Goal: Information Seeking & Learning: Learn about a topic

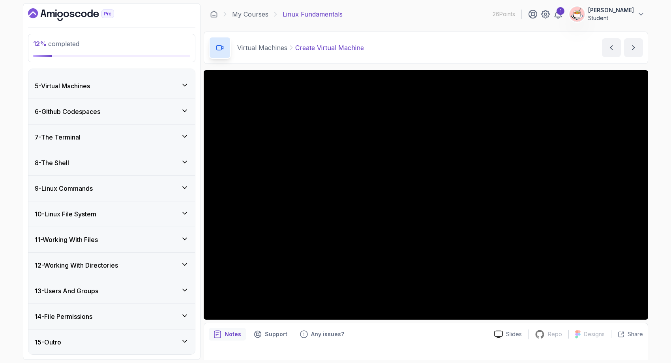
scroll to position [15, 0]
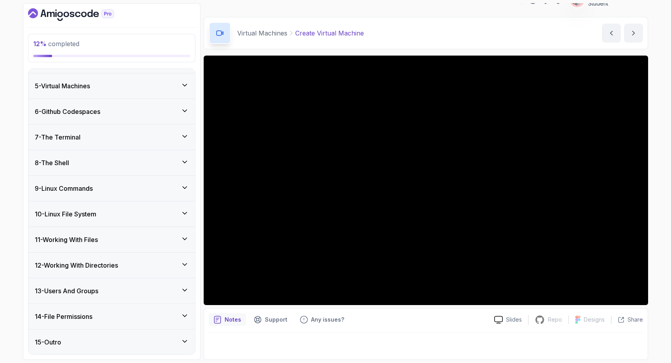
click at [169, 79] on div "5 - Virtual Machines" at bounding box center [111, 85] width 166 height 25
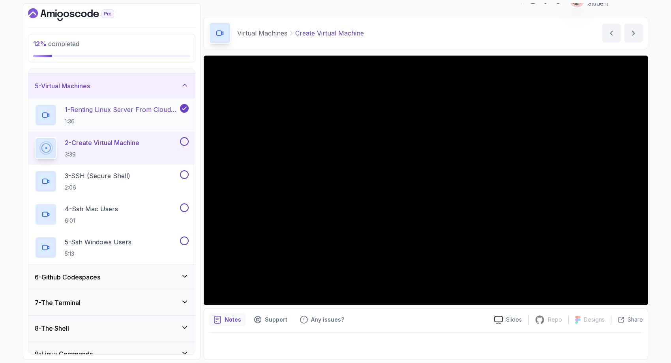
click at [138, 120] on p "1:36" at bounding box center [122, 122] width 114 height 8
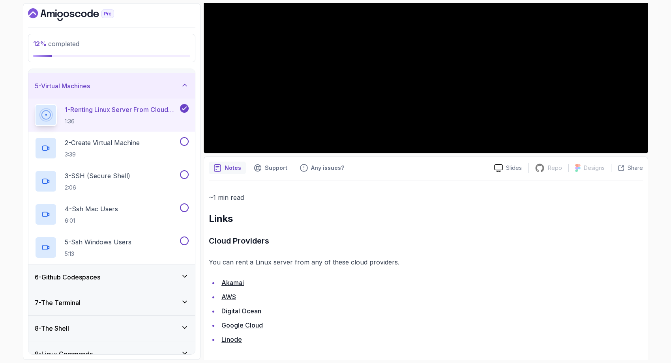
scroll to position [171, 0]
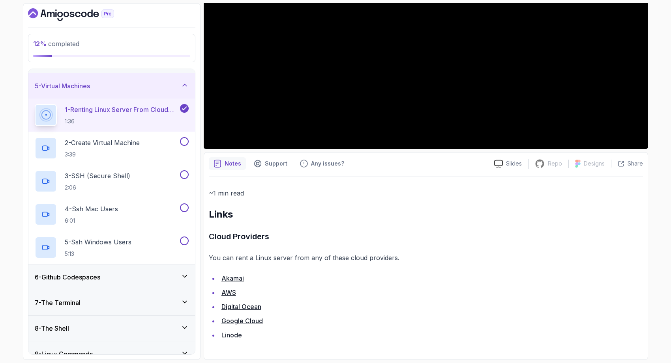
click at [240, 278] on link "Akamai" at bounding box center [232, 279] width 22 height 8
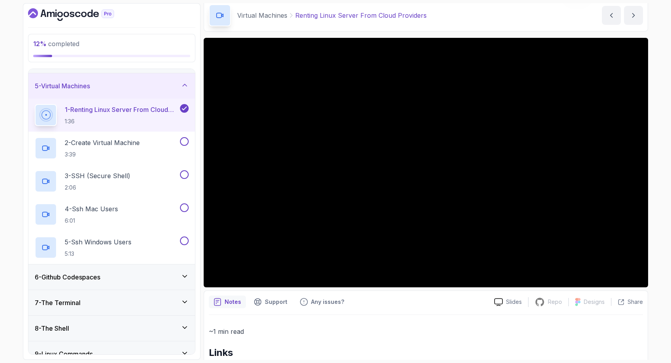
scroll to position [0, 0]
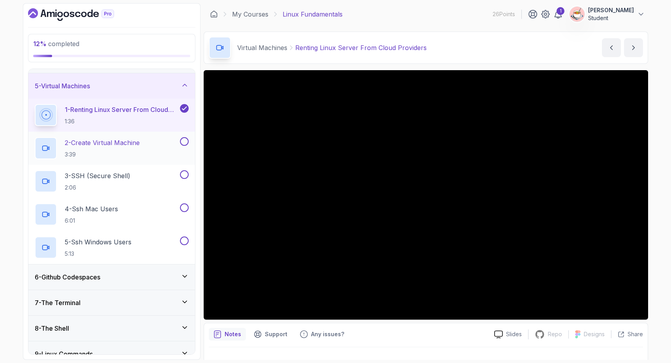
click at [138, 153] on p "3:39" at bounding box center [102, 155] width 75 height 8
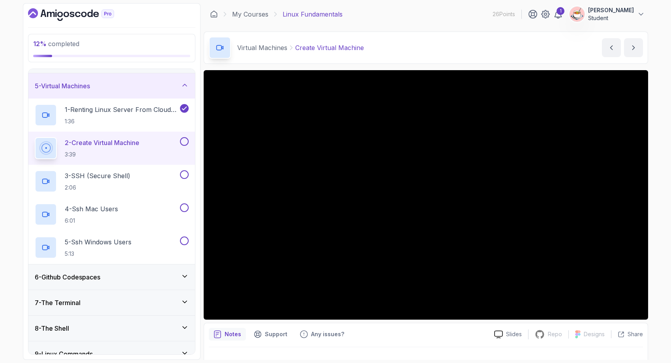
scroll to position [15, 0]
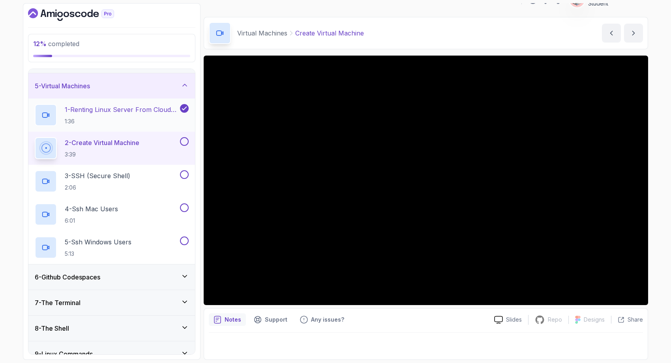
click at [138, 126] on div "1 - Renting Linux Server From Cloud Providers 1:36" at bounding box center [111, 115] width 166 height 33
click at [97, 119] on p "1:36" at bounding box center [122, 122] width 114 height 8
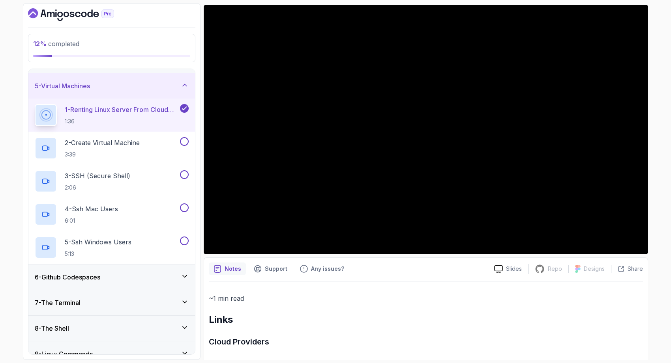
scroll to position [171, 0]
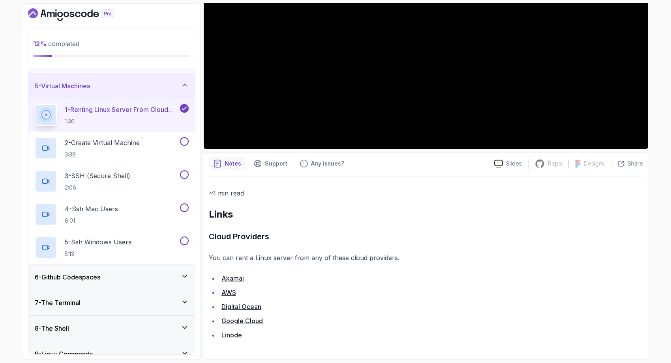
click at [229, 290] on link "AWS" at bounding box center [228, 293] width 15 height 8
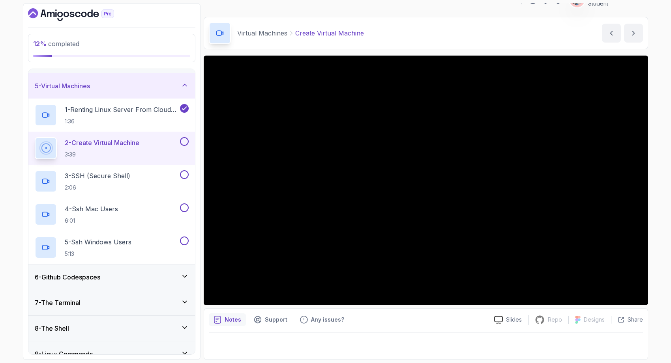
scroll to position [15, 0]
click at [134, 189] on div "3 - SSH (Secure Shell) 2:06" at bounding box center [107, 181] width 144 height 22
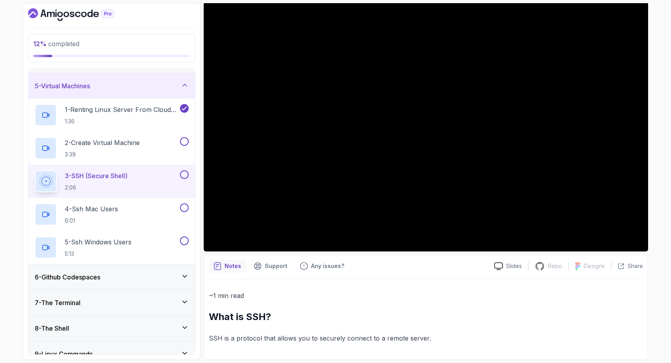
click at [136, 280] on div "6 - Github Codespaces" at bounding box center [112, 277] width 154 height 9
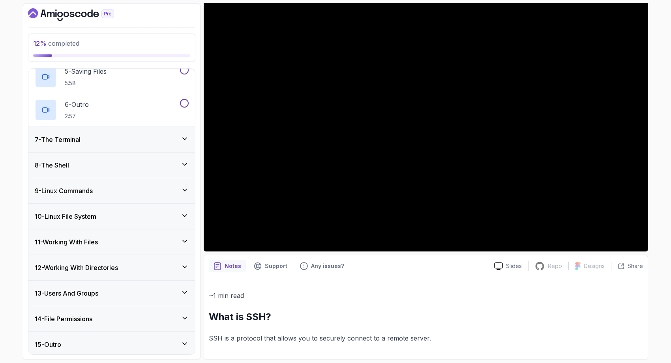
scroll to position [297, 0]
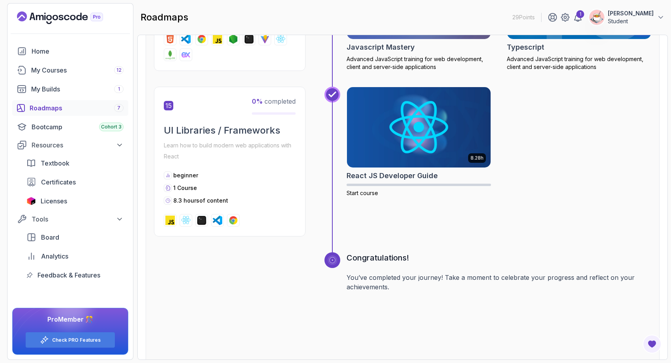
scroll to position [3003, 0]
click at [199, 140] on p "Learn how to build modern web applications with React" at bounding box center [230, 151] width 132 height 22
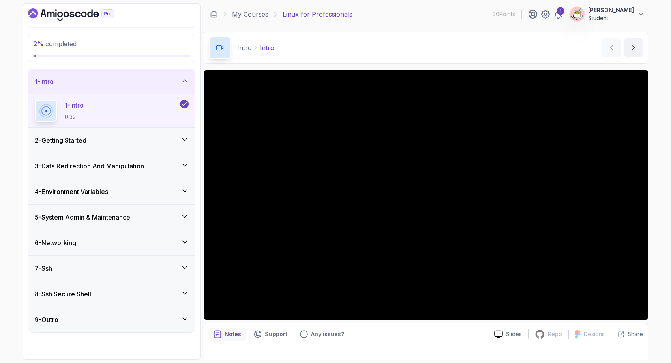
click at [162, 242] on div "6 - Networking" at bounding box center [112, 242] width 154 height 9
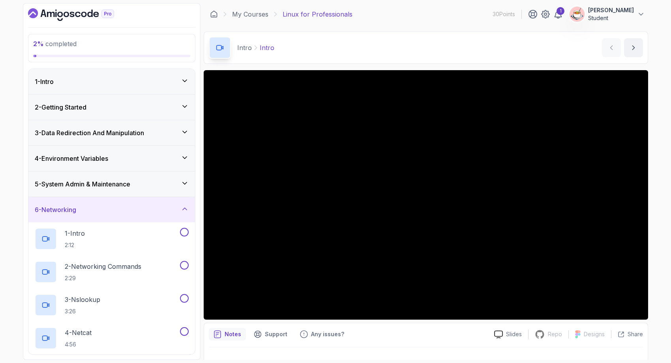
click at [163, 203] on div "6 - Networking" at bounding box center [111, 209] width 166 height 25
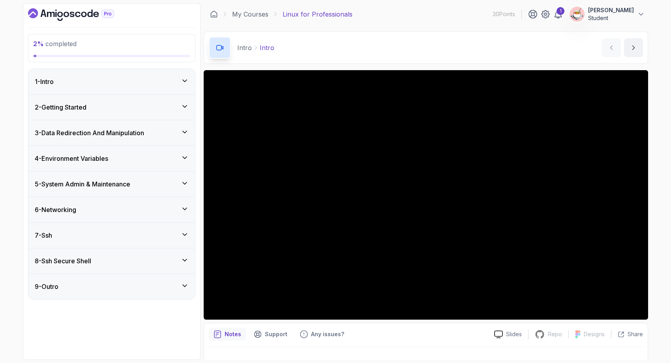
click at [164, 183] on div "5 - System Admin & Maintenance" at bounding box center [112, 183] width 154 height 9
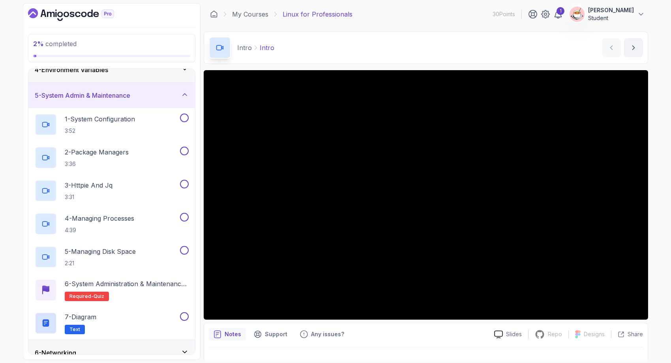
scroll to position [176, 0]
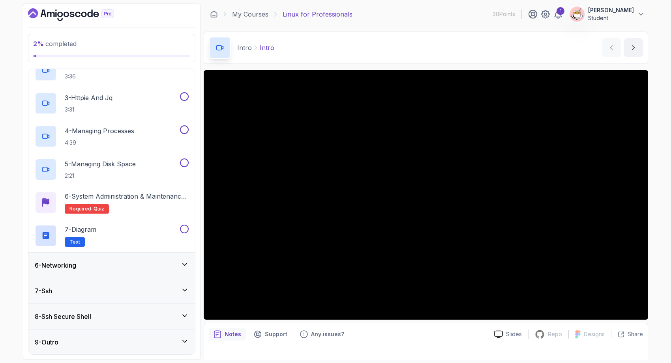
click at [161, 323] on div "8 - Ssh Secure Shell" at bounding box center [111, 316] width 166 height 25
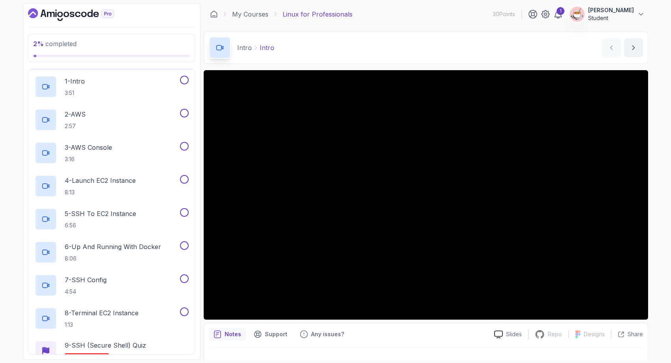
scroll to position [185, 0]
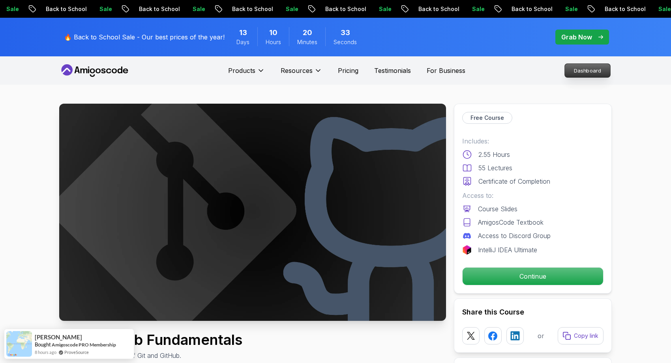
click at [567, 73] on p "Dashboard" at bounding box center [586, 70] width 45 height 13
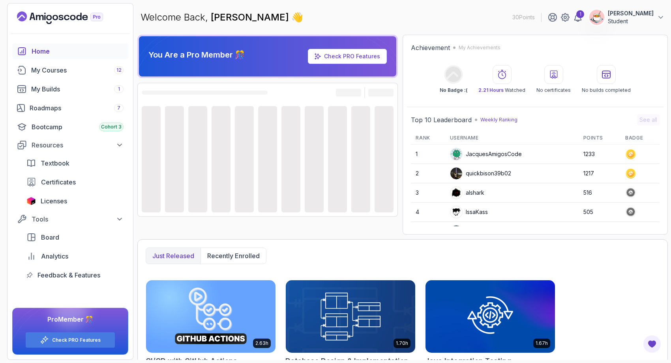
click at [372, 58] on link "Check PRO Features" at bounding box center [352, 56] width 56 height 7
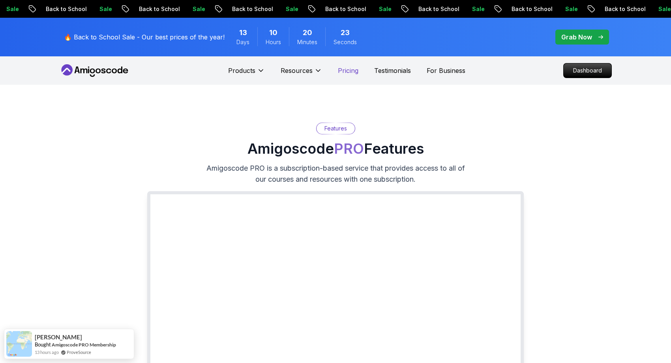
click at [349, 73] on p "Pricing" at bounding box center [348, 70] width 21 height 9
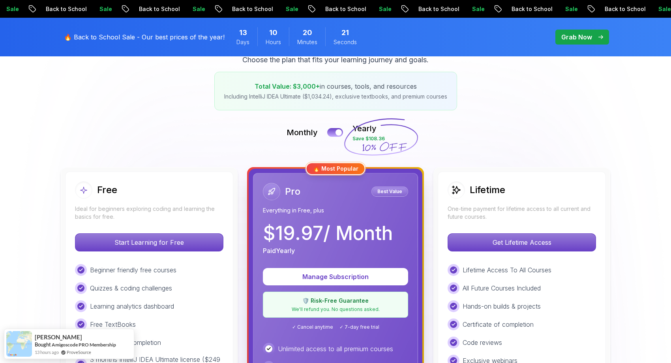
scroll to position [169, 0]
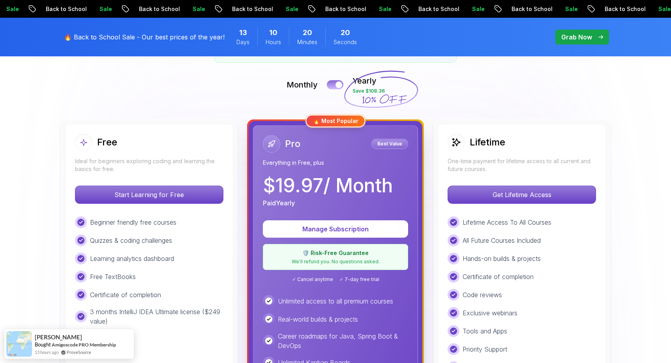
click at [333, 86] on button at bounding box center [335, 84] width 17 height 9
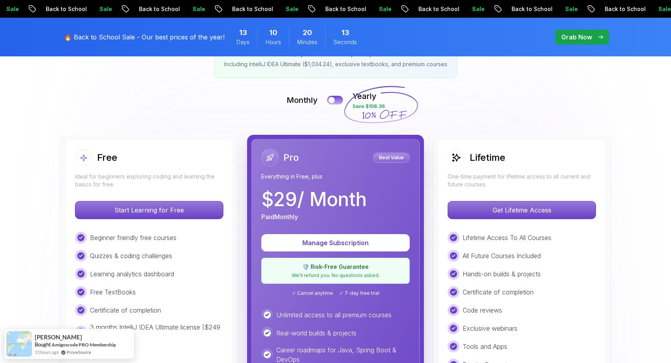
scroll to position [148, 0]
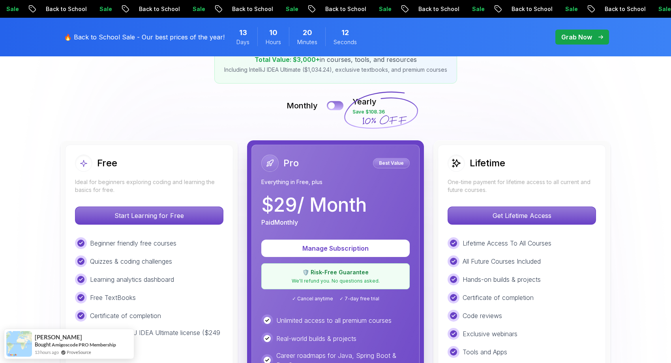
click at [338, 105] on button at bounding box center [335, 105] width 17 height 9
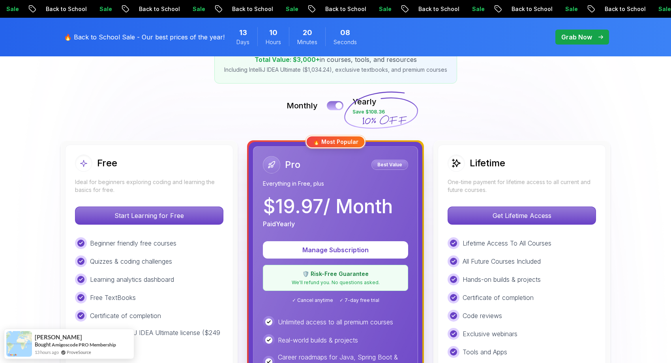
click at [337, 107] on div at bounding box center [338, 106] width 7 height 7
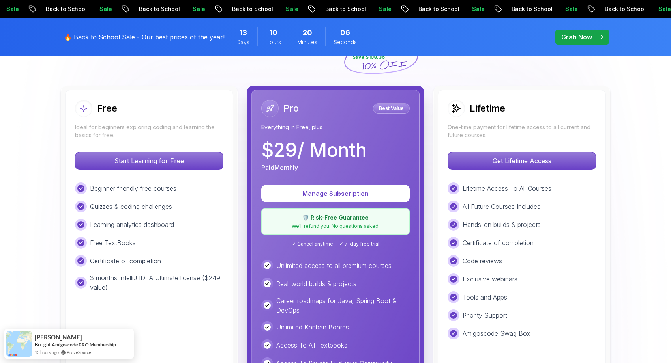
scroll to position [208, 0]
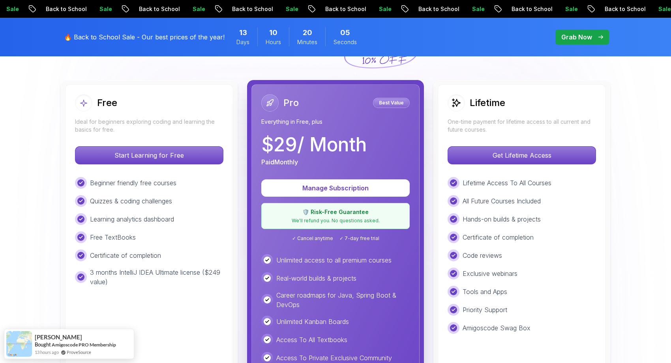
click at [344, 189] on p "Manage Subscription" at bounding box center [335, 187] width 129 height 9
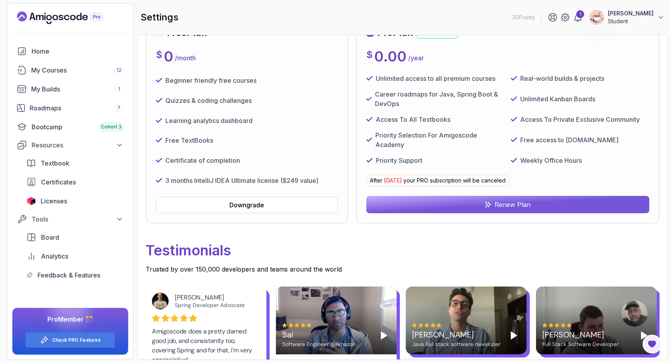
scroll to position [56, 0]
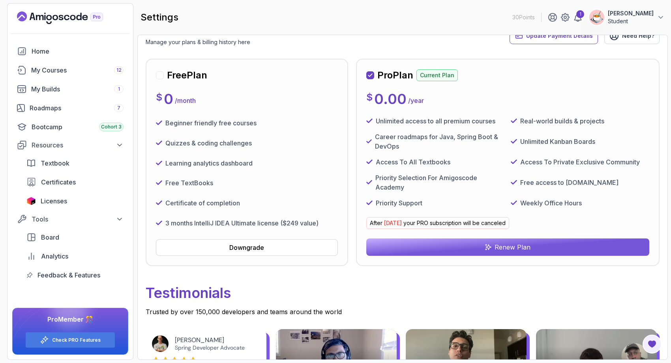
click at [368, 75] on icon at bounding box center [370, 75] width 5 height 5
click at [434, 80] on p "Current Plan" at bounding box center [436, 75] width 41 height 12
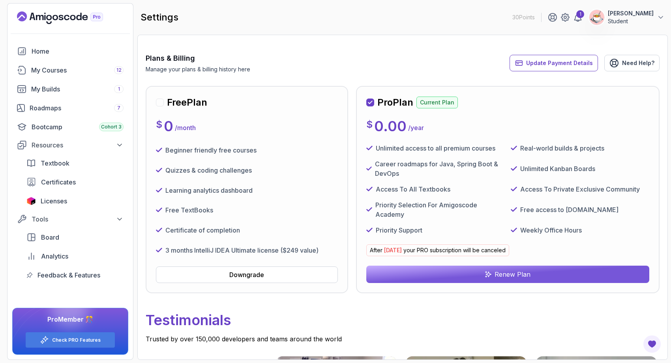
scroll to position [26, 0]
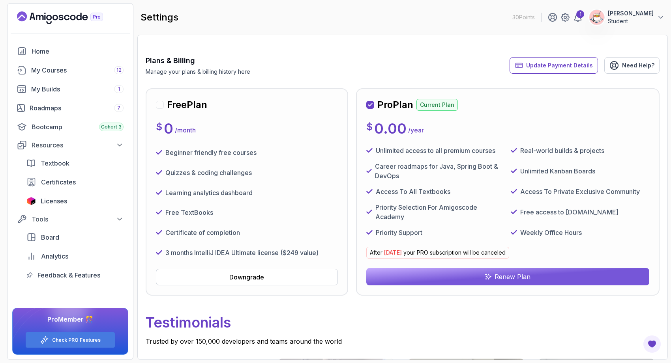
drag, startPoint x: 556, startPoint y: 67, endPoint x: 545, endPoint y: 90, distance: 25.6
click at [620, 69] on link "Need Help?" at bounding box center [631, 65] width 55 height 17
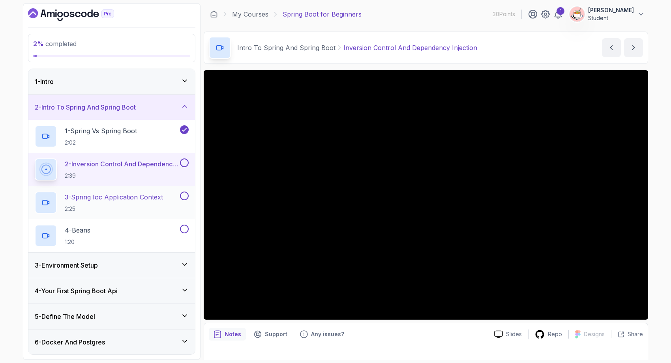
click at [130, 211] on p "2:25" at bounding box center [114, 209] width 98 height 8
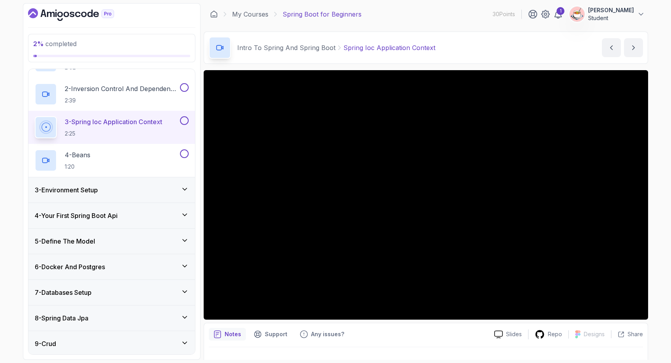
click at [123, 221] on div "4 - Your First Spring Boot Api" at bounding box center [111, 215] width 166 height 25
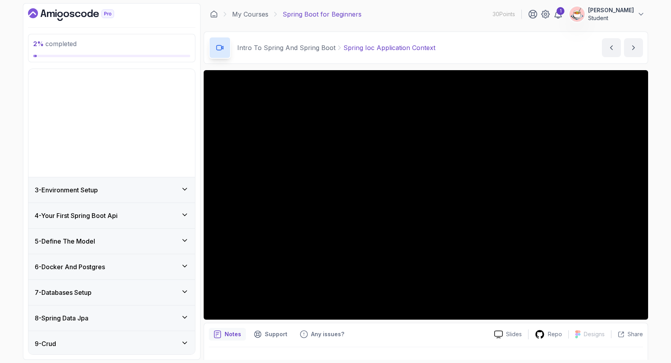
scroll to position [22, 0]
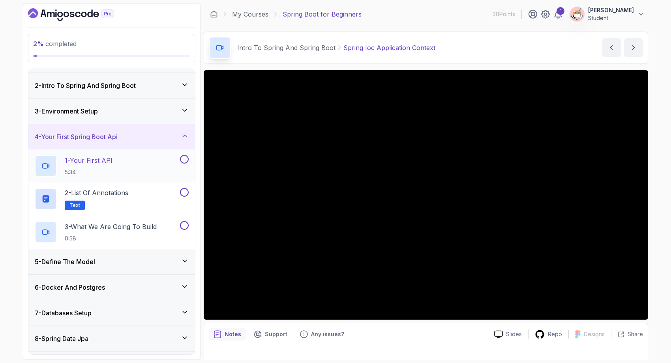
click at [136, 168] on div "1 - Your First API 5:34" at bounding box center [107, 166] width 144 height 22
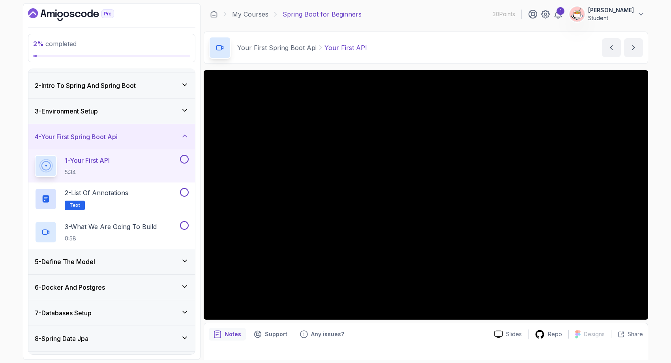
click at [155, 256] on div "5 - Define The Model" at bounding box center [111, 261] width 166 height 25
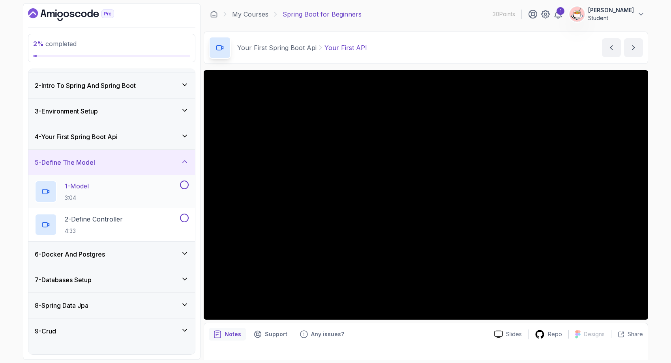
click at [140, 193] on div "1 - Model 3:04" at bounding box center [107, 192] width 144 height 22
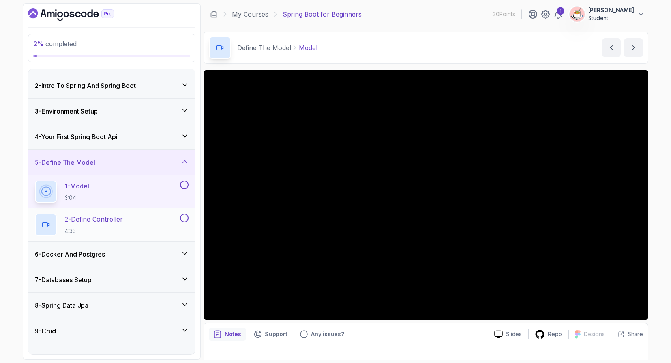
click at [122, 221] on p "2 - Define Controller" at bounding box center [94, 219] width 58 height 9
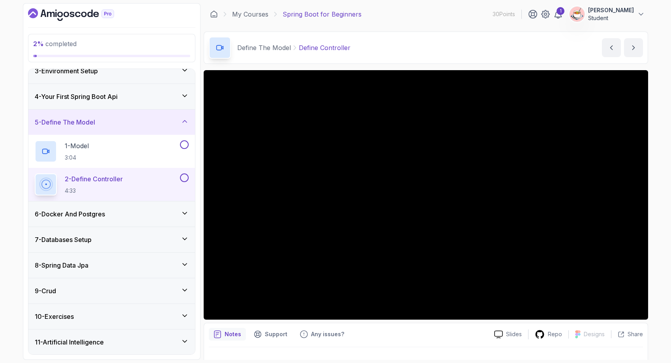
scroll to position [85, 0]
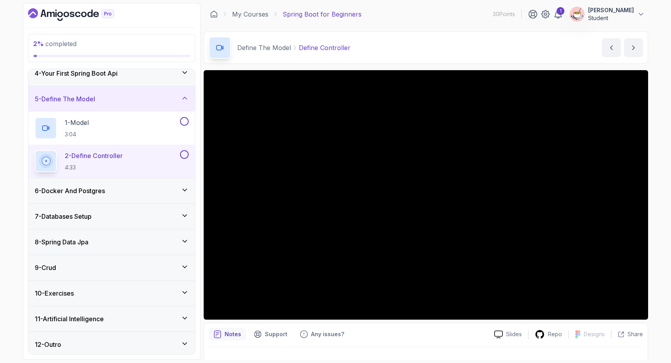
click at [102, 195] on h3 "6 - Docker And Postgres" at bounding box center [70, 190] width 70 height 9
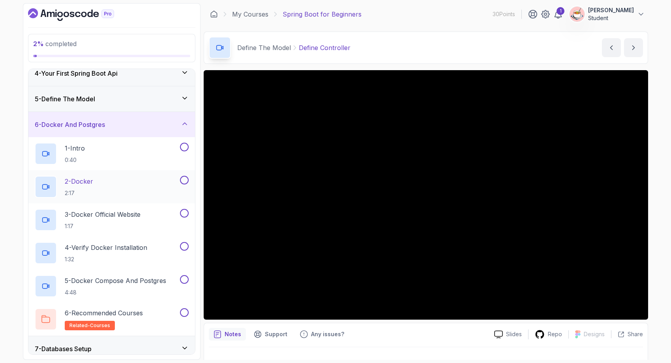
click at [110, 181] on div "2 - Docker 2:17" at bounding box center [107, 187] width 144 height 22
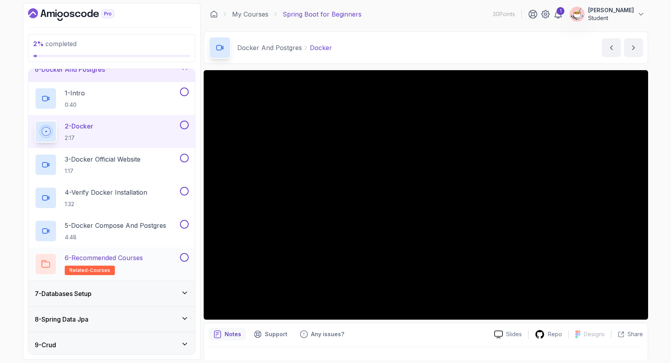
scroll to position [134, 0]
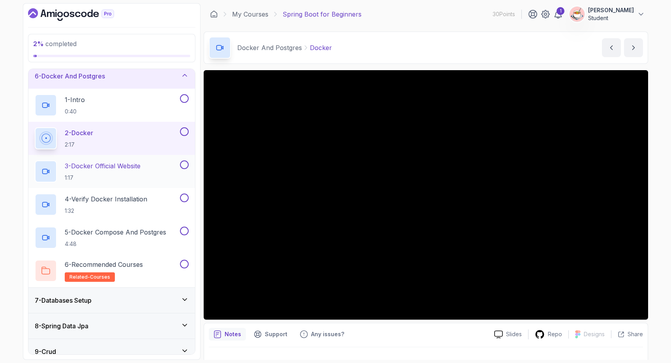
click at [134, 175] on p "1:17" at bounding box center [103, 178] width 76 height 8
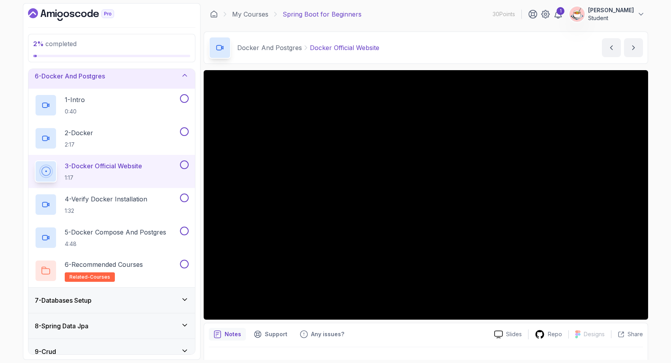
click at [137, 300] on div "7 - Databases Setup" at bounding box center [112, 300] width 154 height 9
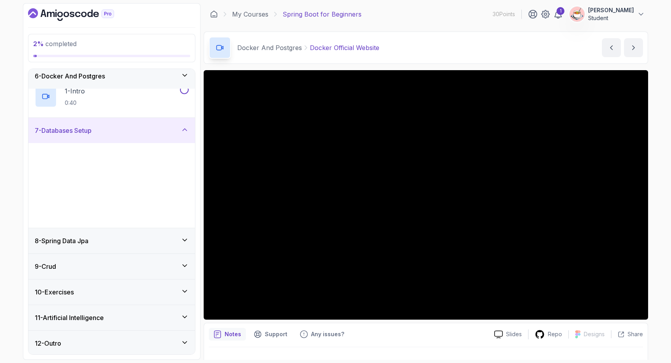
scroll to position [121, 0]
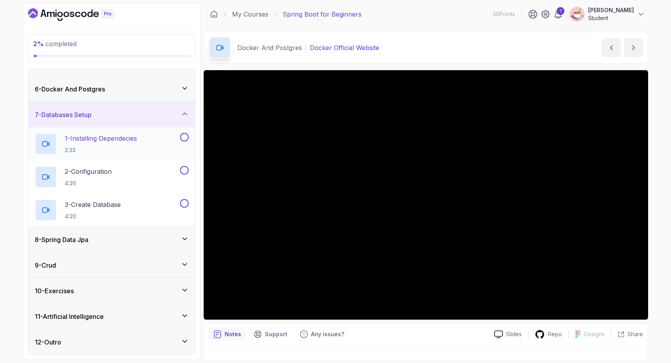
click at [134, 153] on p "2:33" at bounding box center [101, 150] width 72 height 8
click at [129, 206] on div "3 - Create Database 4:20" at bounding box center [107, 210] width 144 height 22
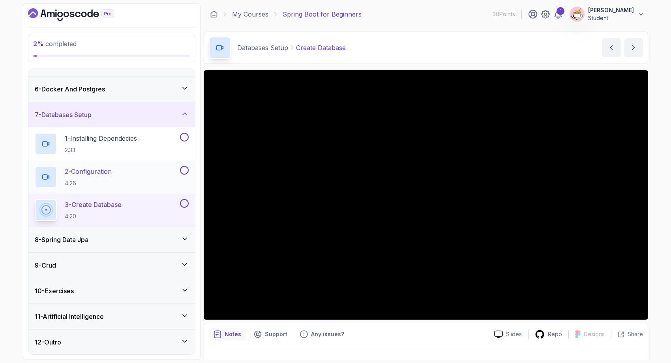
click at [123, 166] on div "2 - Configuration 4:26" at bounding box center [107, 177] width 144 height 22
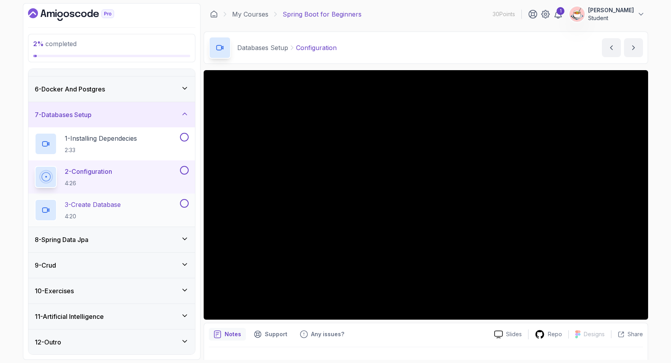
click at [151, 210] on div "3 - Create Database 4:20" at bounding box center [107, 210] width 144 height 22
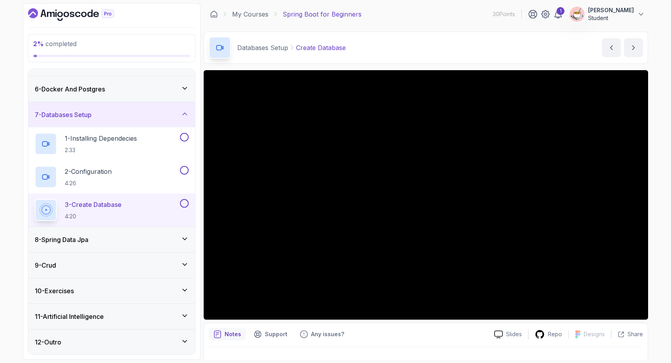
click at [129, 242] on div "8 - Spring Data Jpa" at bounding box center [112, 239] width 154 height 9
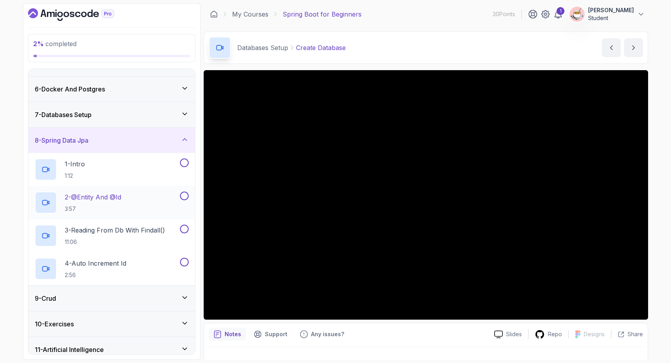
click at [146, 204] on div "2 - @Entity And @Id 3:57" at bounding box center [107, 203] width 144 height 22
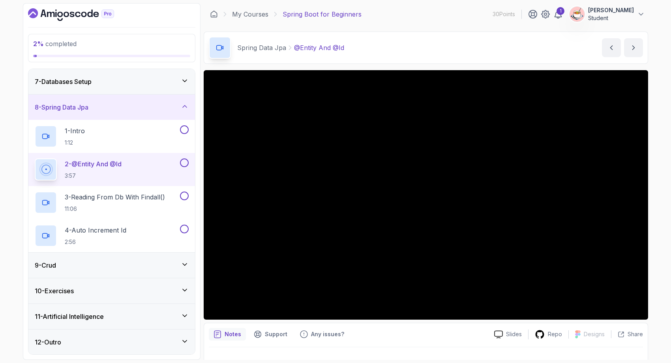
click at [155, 263] on div "9 - Crud" at bounding box center [112, 265] width 154 height 9
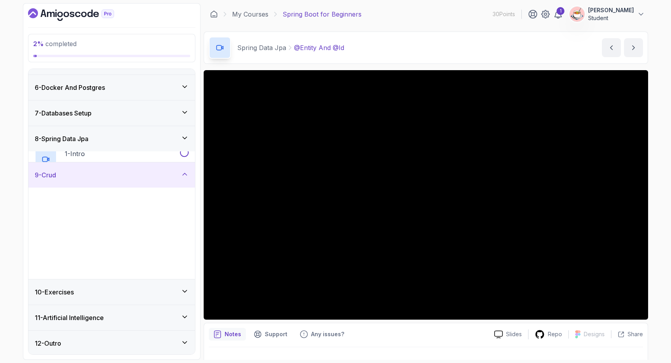
scroll to position [121, 0]
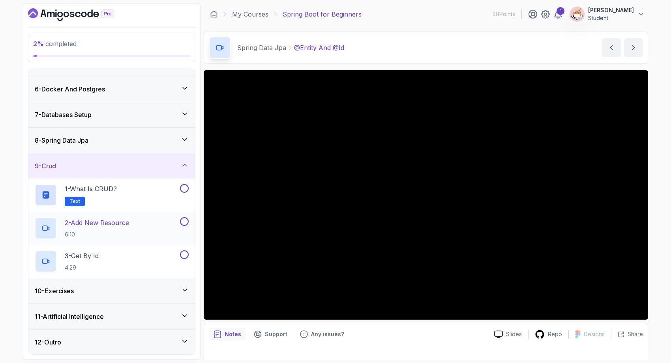
click at [146, 233] on div "2 - Add New Resource 6:10" at bounding box center [107, 228] width 144 height 22
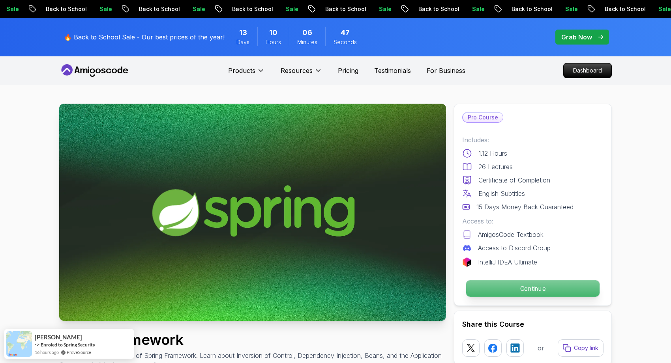
click at [551, 288] on p "Continue" at bounding box center [532, 288] width 133 height 17
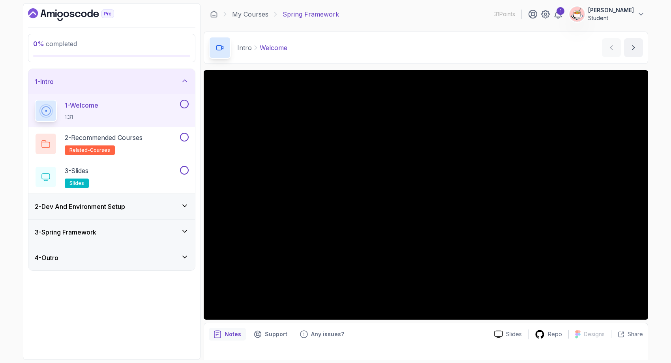
click at [134, 213] on div "2 - Dev And Environment Setup" at bounding box center [111, 206] width 166 height 25
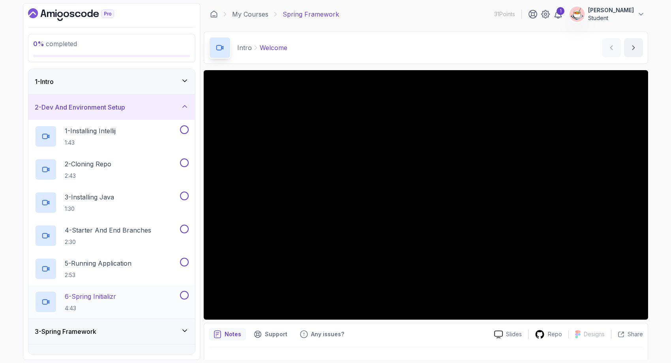
scroll to position [15, 0]
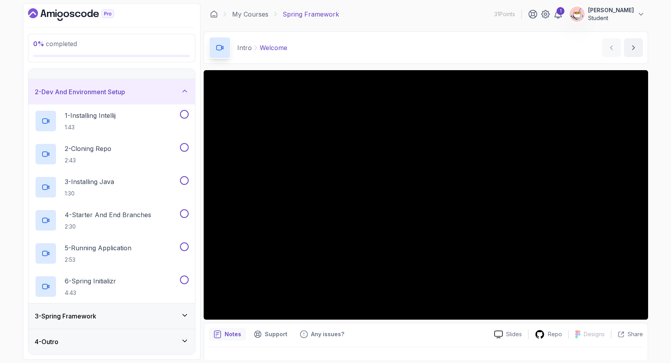
click at [125, 316] on div "3 - Spring Framework" at bounding box center [112, 316] width 154 height 9
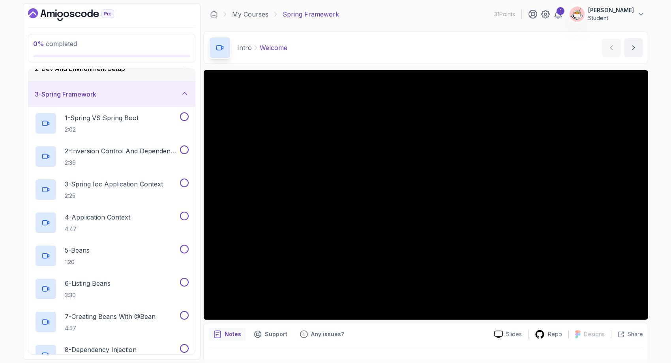
scroll to position [0, 0]
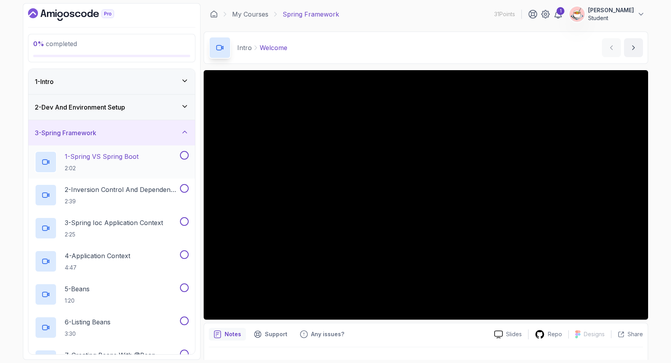
click at [97, 170] on p "2:02" at bounding box center [102, 168] width 74 height 8
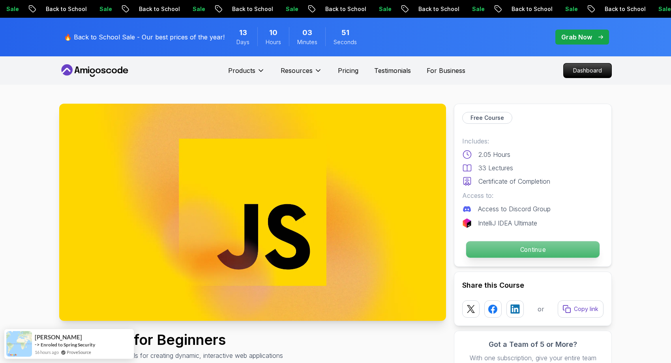
click at [510, 249] on p "Continue" at bounding box center [532, 249] width 133 height 17
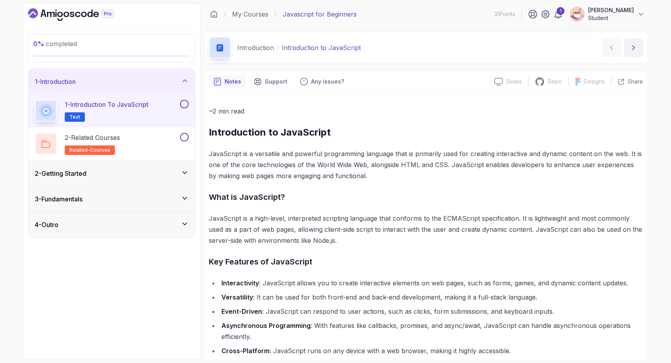
click at [162, 198] on div "3 - Fundamentals" at bounding box center [112, 198] width 154 height 9
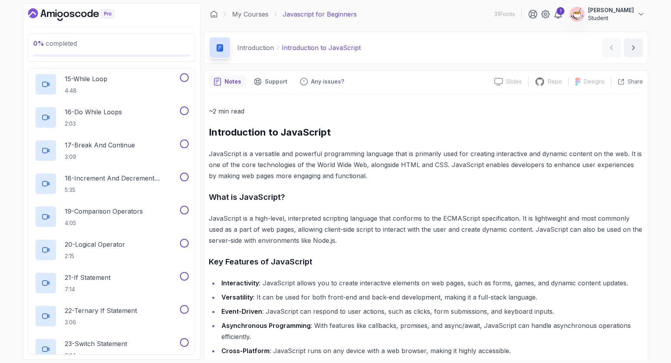
scroll to position [578, 0]
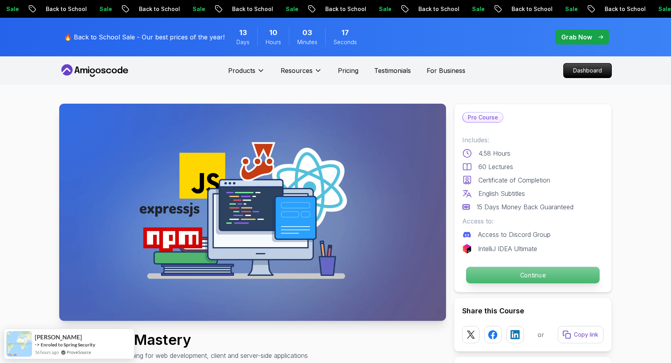
click at [503, 269] on p "Continue" at bounding box center [532, 275] width 133 height 17
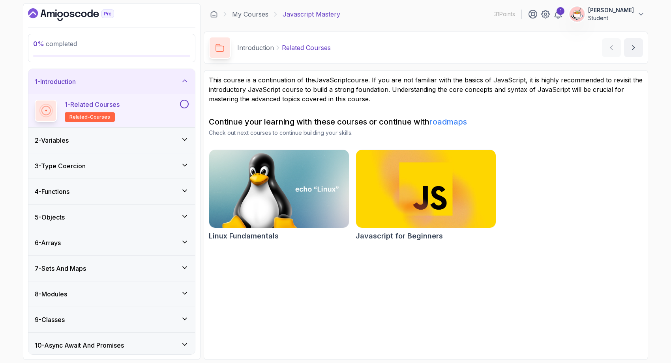
click at [115, 163] on div "3 - Type Coercion" at bounding box center [112, 165] width 154 height 9
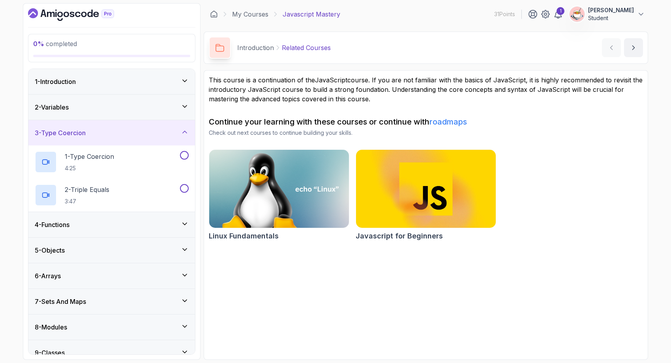
click at [126, 237] on div "5 - Objects" at bounding box center [111, 250] width 166 height 26
click at [123, 226] on div "4 - Functions" at bounding box center [112, 224] width 154 height 9
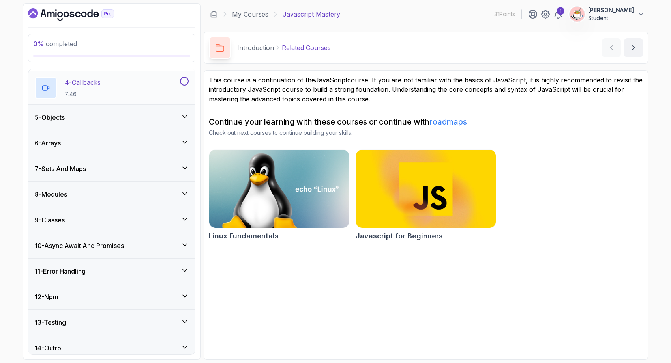
scroll to position [205, 0]
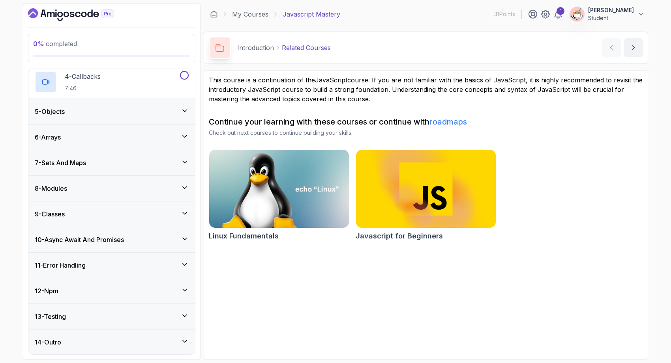
click at [126, 117] on div "5 - Objects" at bounding box center [111, 111] width 166 height 25
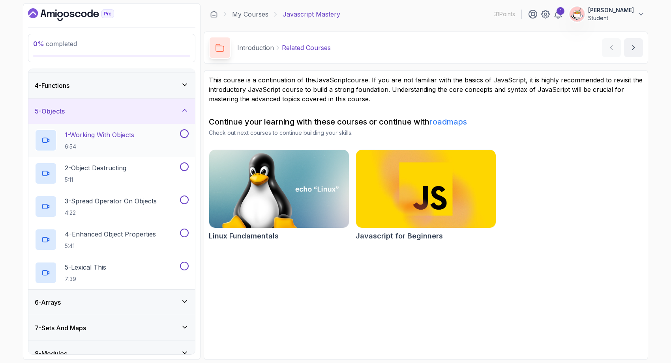
click at [129, 146] on p "6:54" at bounding box center [99, 147] width 69 height 8
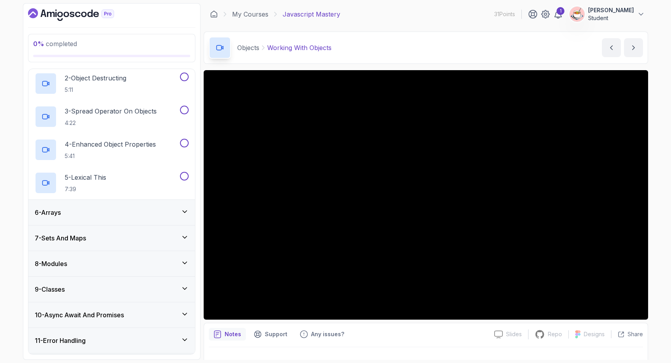
scroll to position [238, 0]
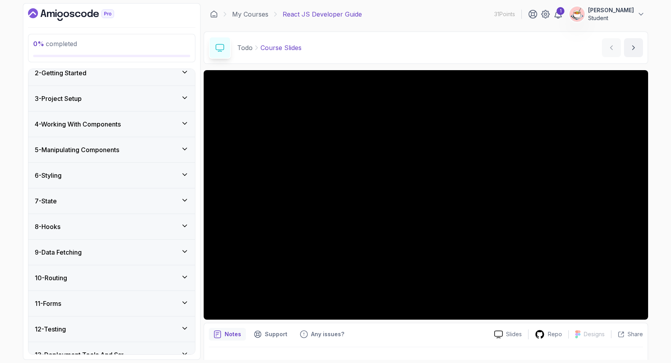
scroll to position [103, 0]
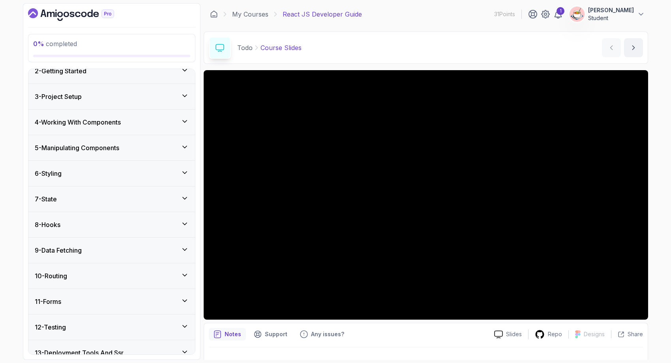
click at [123, 225] on div "8 - Hooks" at bounding box center [112, 224] width 154 height 9
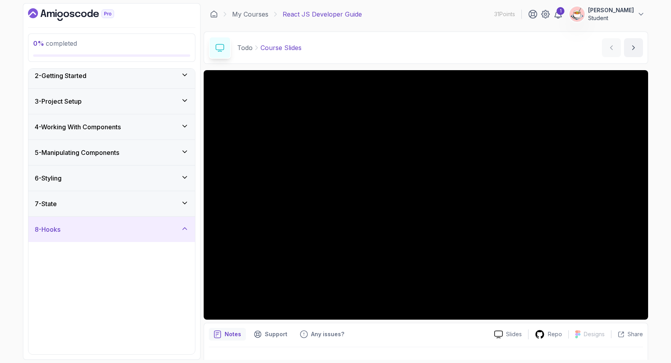
scroll to position [36, 0]
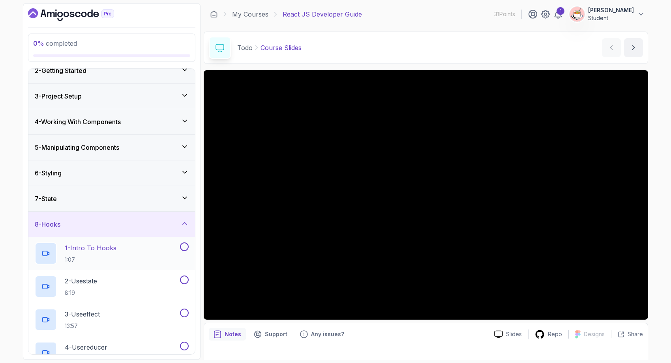
click at [116, 259] on p "1:07" at bounding box center [91, 260] width 52 height 8
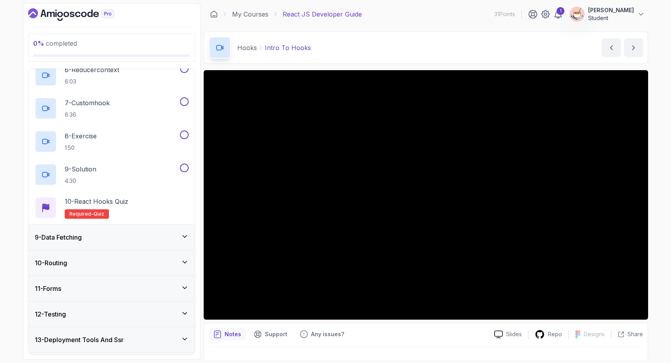
scroll to position [430, 0]
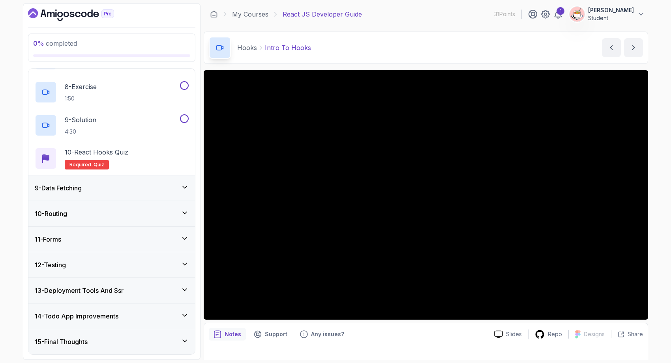
click at [116, 291] on h3 "13 - Deployment Tools And Ssr" at bounding box center [79, 290] width 89 height 9
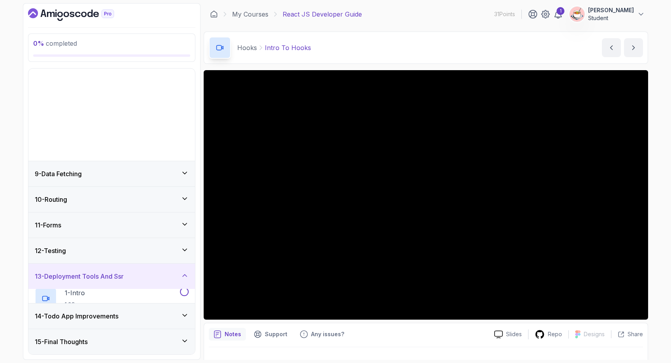
scroll to position [98, 0]
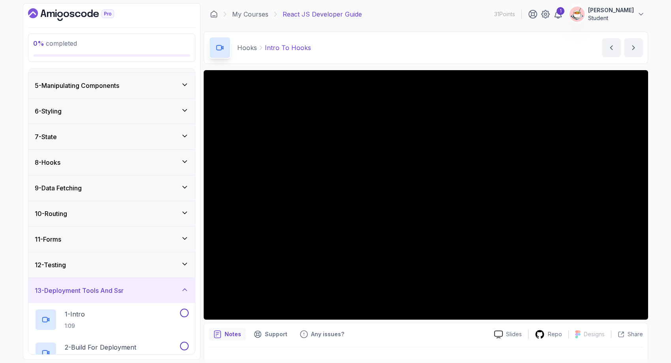
click at [116, 291] on h3 "13 - Deployment Tools And Ssr" at bounding box center [79, 290] width 89 height 9
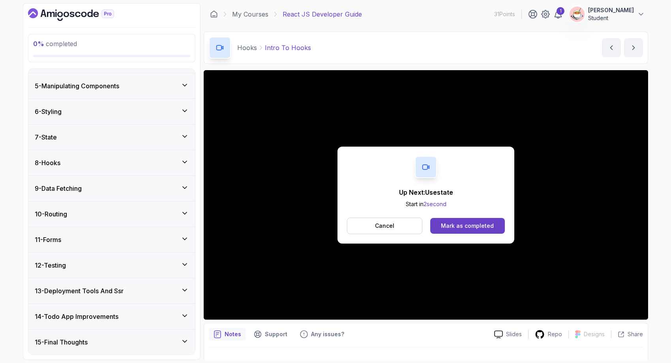
click at [149, 311] on div "14 - Todo App Improvements" at bounding box center [111, 316] width 166 height 25
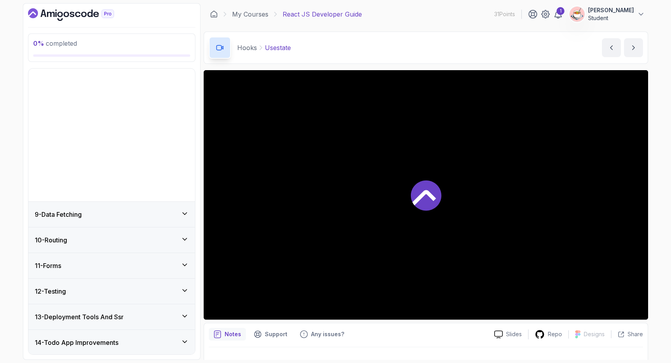
scroll to position [430, 0]
